Goal: Task Accomplishment & Management: Manage account settings

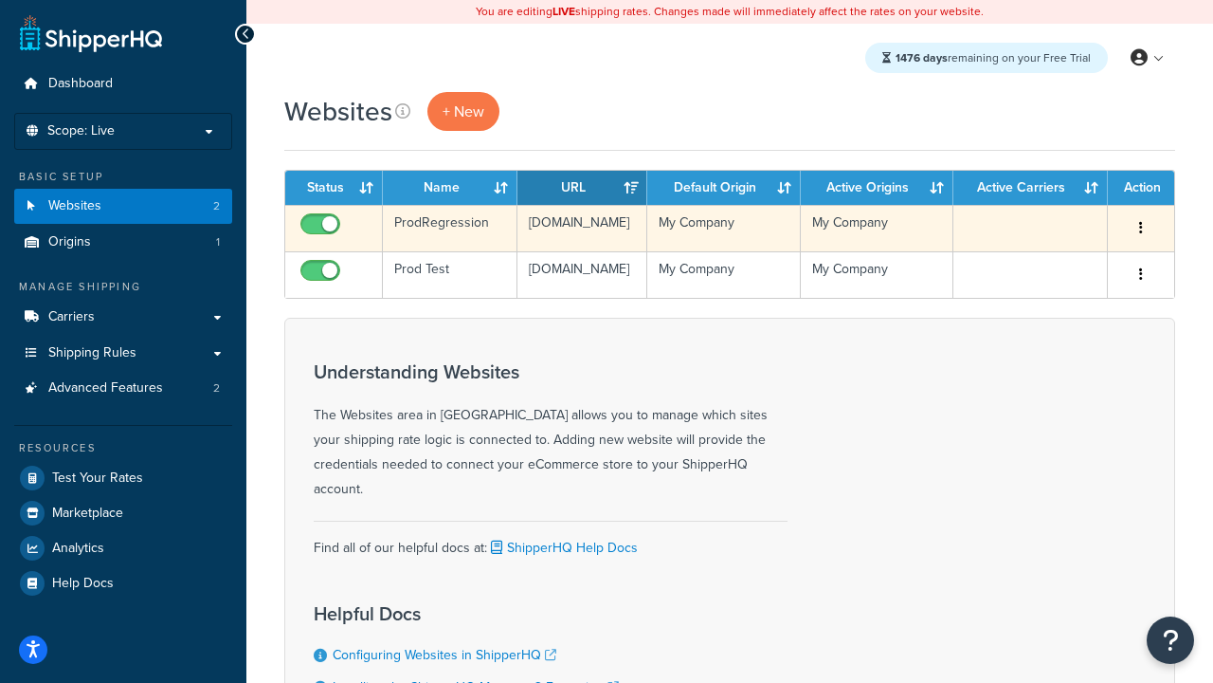
click at [1140, 228] on icon "button" at bounding box center [1141, 227] width 4 height 13
click at [0, 0] on link "Delete" at bounding box center [0, 0] width 0 height 0
